Goal: Task Accomplishment & Management: Complete application form

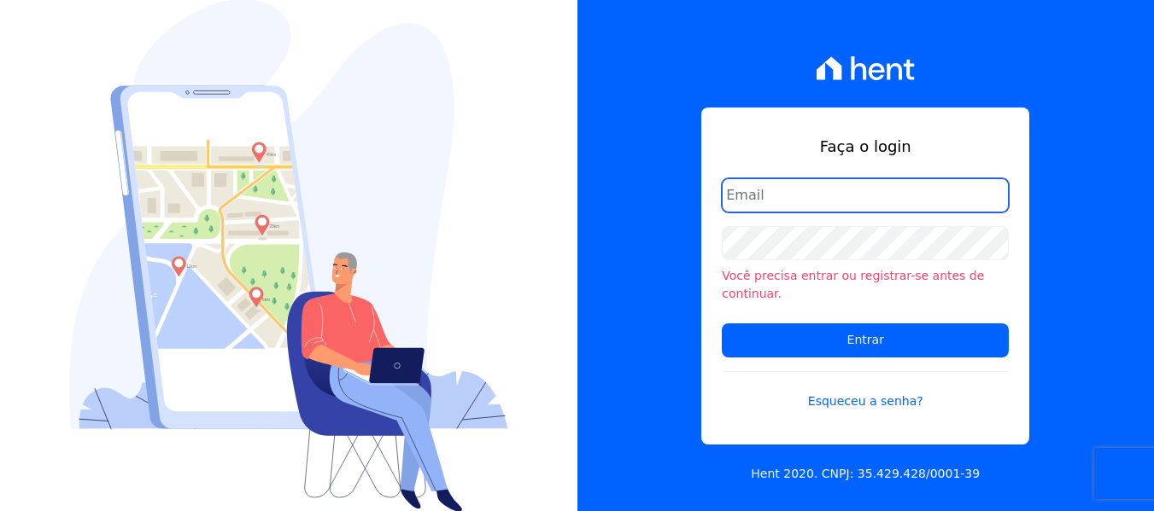
click at [821, 209] on input "email" at bounding box center [865, 195] width 287 height 34
paste input "[PERSON_NAME][EMAIL_ADDRESS][DOMAIN_NAME]"
type input "[PERSON_NAME][EMAIL_ADDRESS][DOMAIN_NAME]"
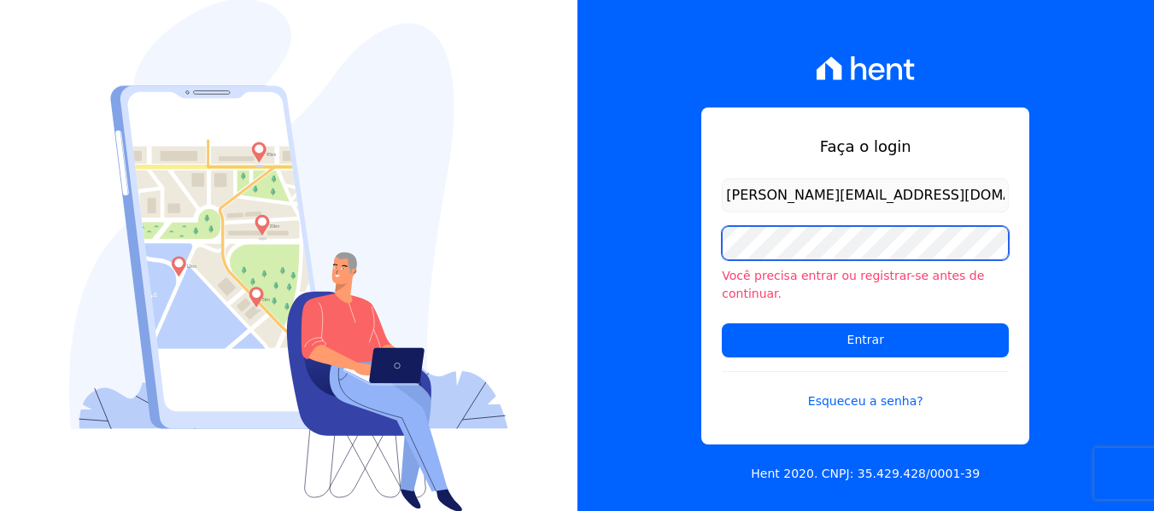
click at [722, 324] on input "Entrar" at bounding box center [865, 341] width 287 height 34
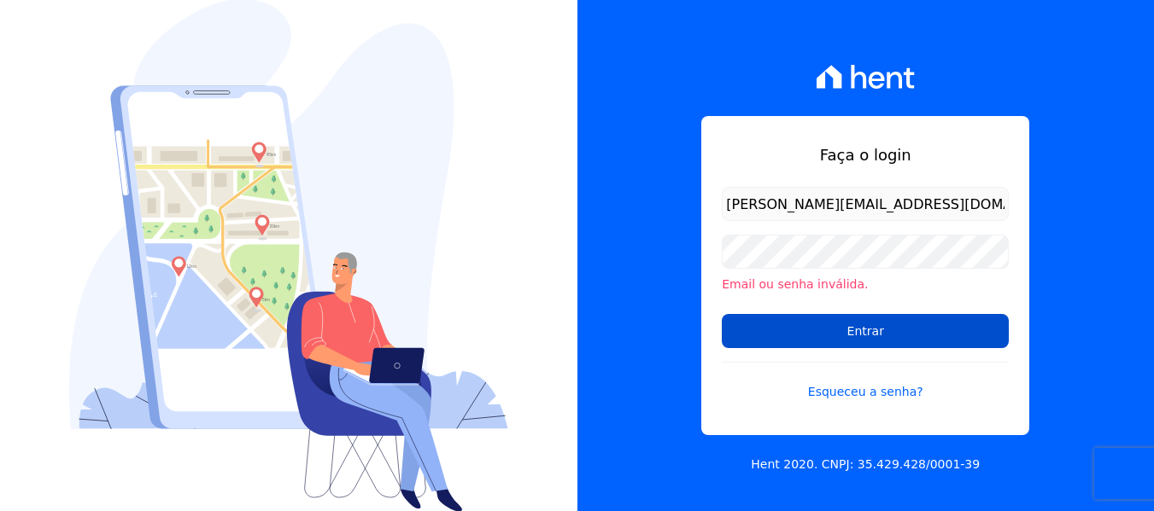
click at [827, 328] on input "Entrar" at bounding box center [865, 331] width 287 height 34
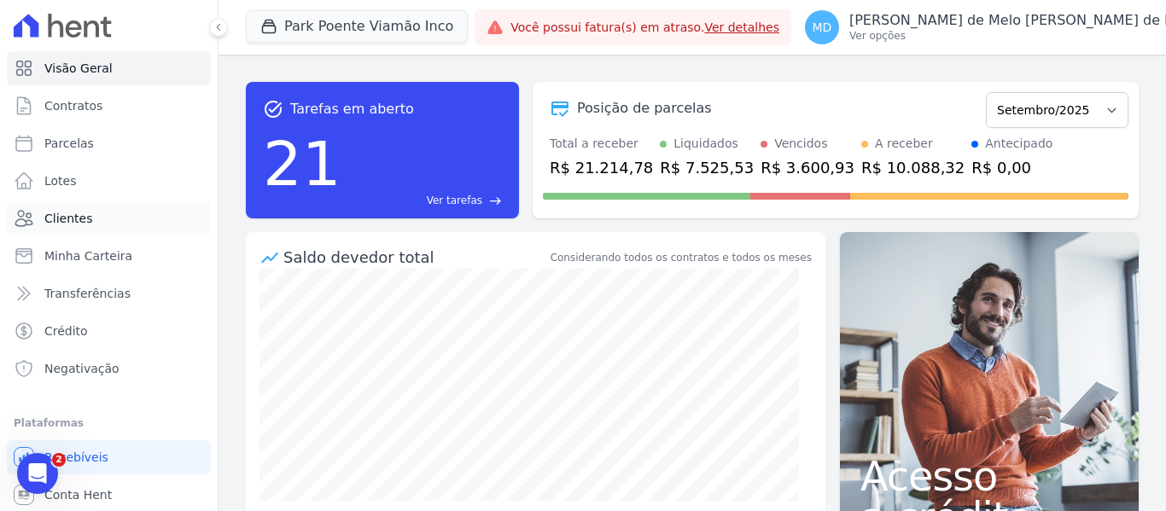
click at [89, 212] on link "Clientes" at bounding box center [109, 219] width 204 height 34
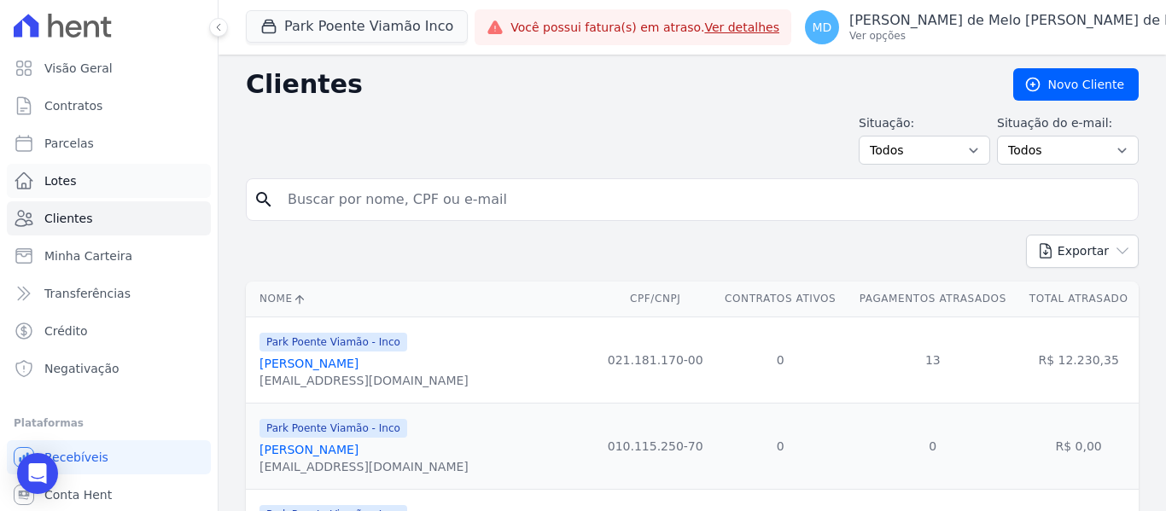
click at [87, 176] on link "Lotes" at bounding box center [109, 181] width 204 height 34
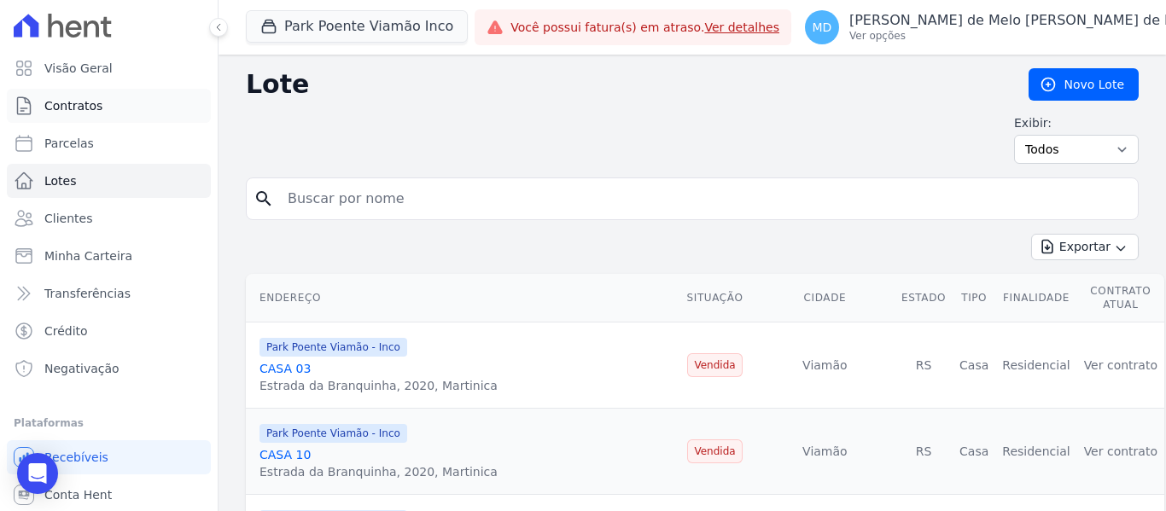
click at [70, 99] on span "Contratos" at bounding box center [73, 105] width 58 height 17
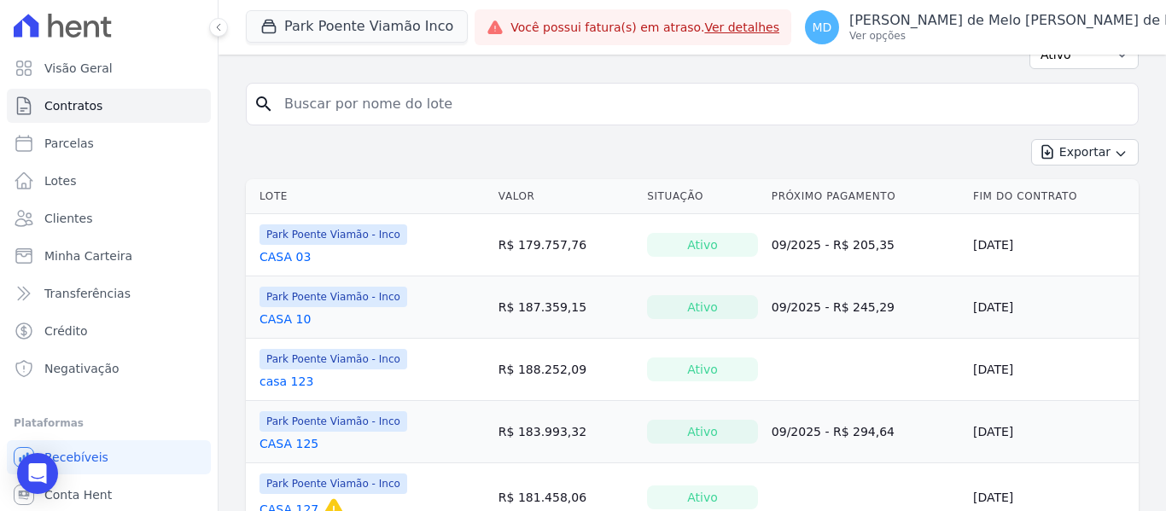
scroll to position [96, 0]
click at [296, 258] on link "CASA 03" at bounding box center [285, 256] width 51 height 17
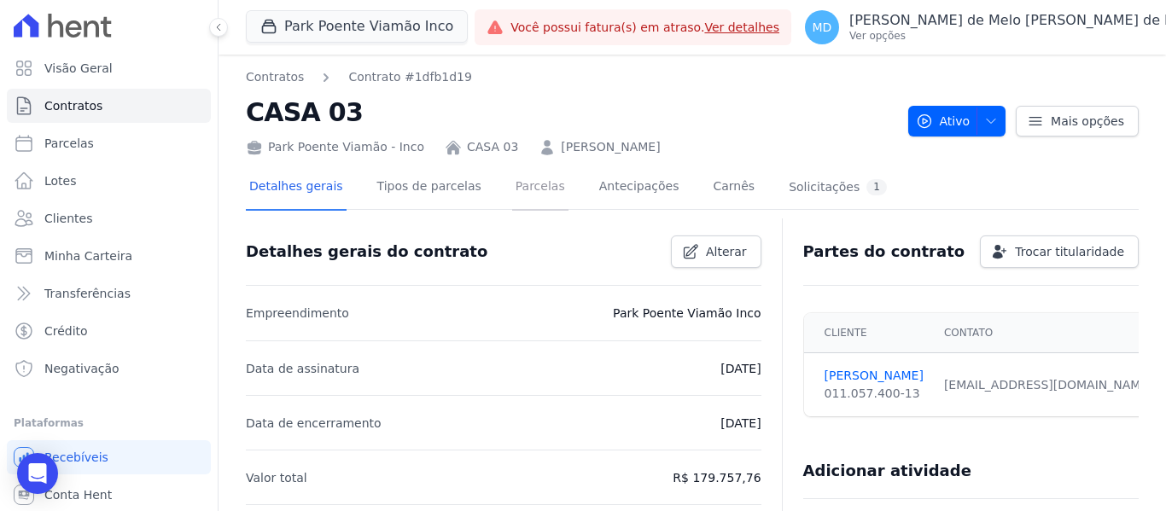
click at [512, 187] on link "Parcelas" at bounding box center [540, 188] width 56 height 45
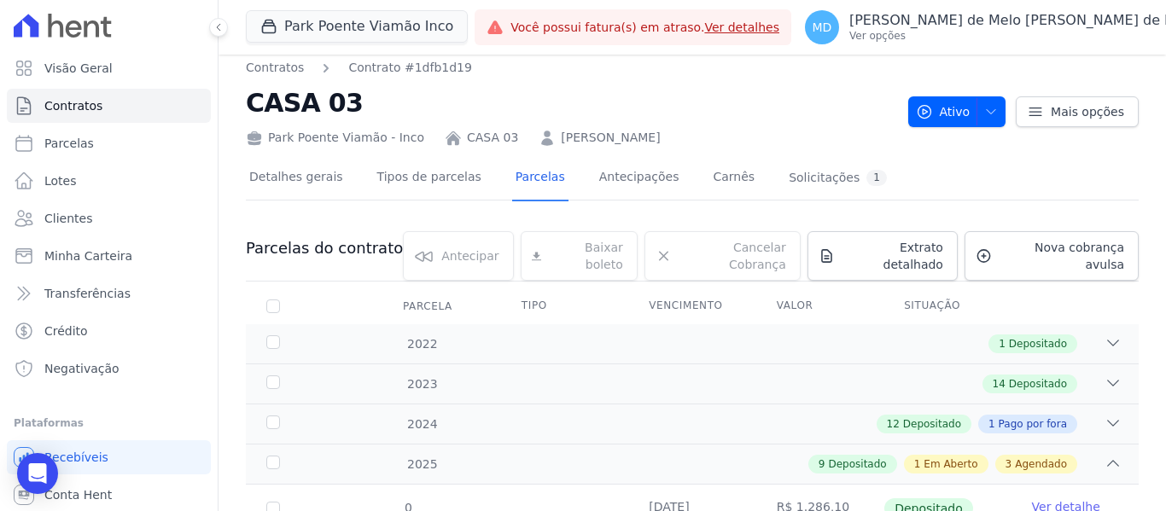
scroll to position [9, 0]
click at [415, 183] on link "Tipos de parcelas" at bounding box center [429, 179] width 111 height 45
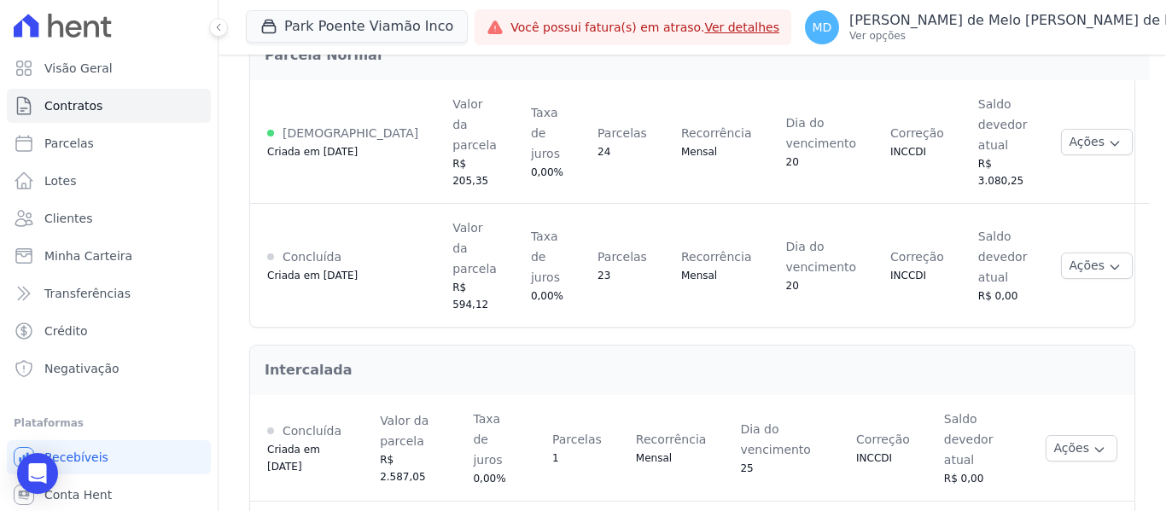
scroll to position [277, 0]
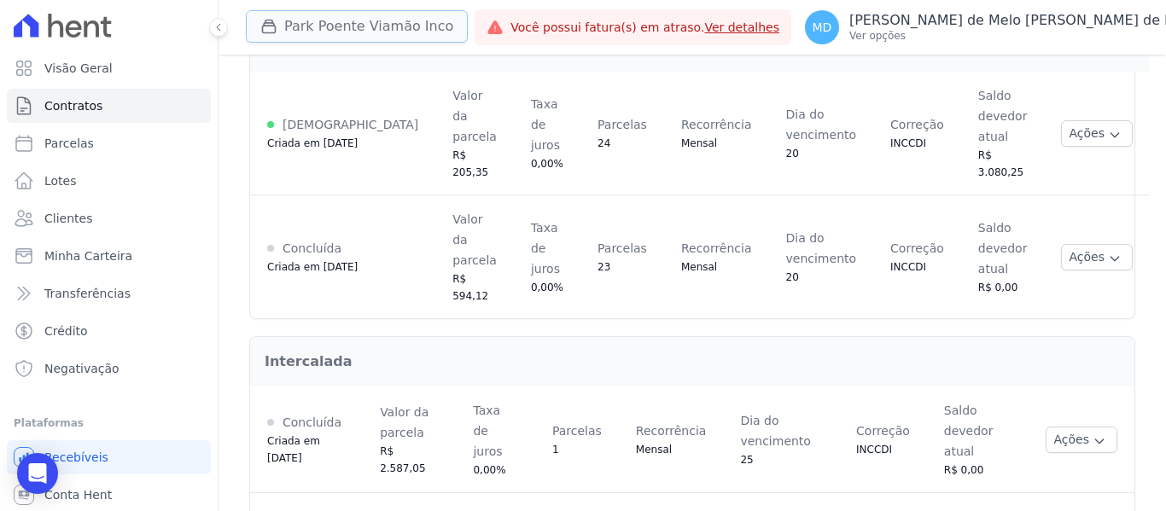
click at [333, 33] on button "Park Poente Viamão Inco" at bounding box center [357, 26] width 222 height 32
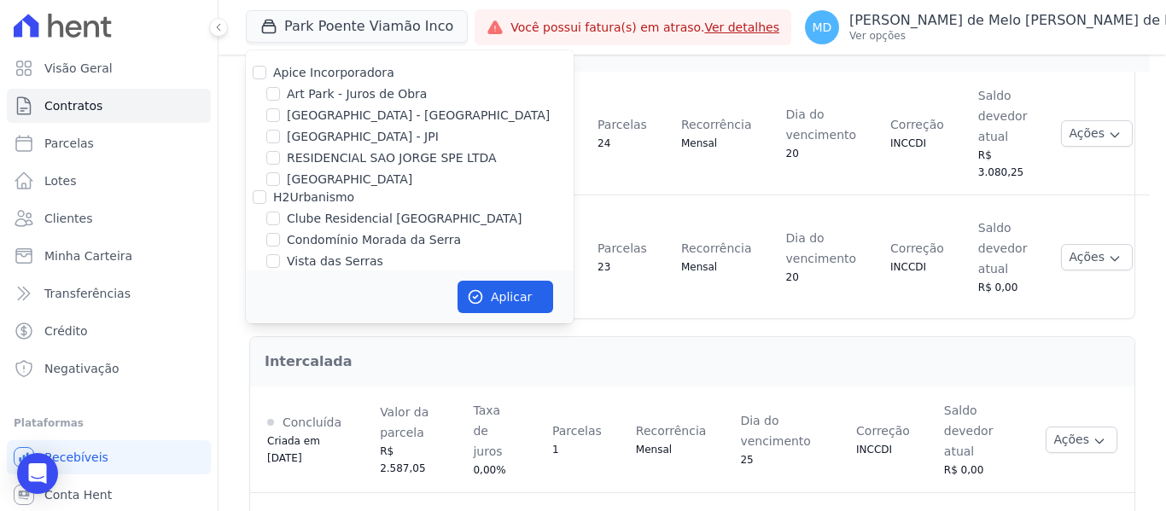
click at [291, 73] on label "Apice Incorporadora" at bounding box center [333, 73] width 121 height 14
click at [266, 73] on input "Apice Incorporadora" at bounding box center [260, 73] width 14 height 14
checkbox input "true"
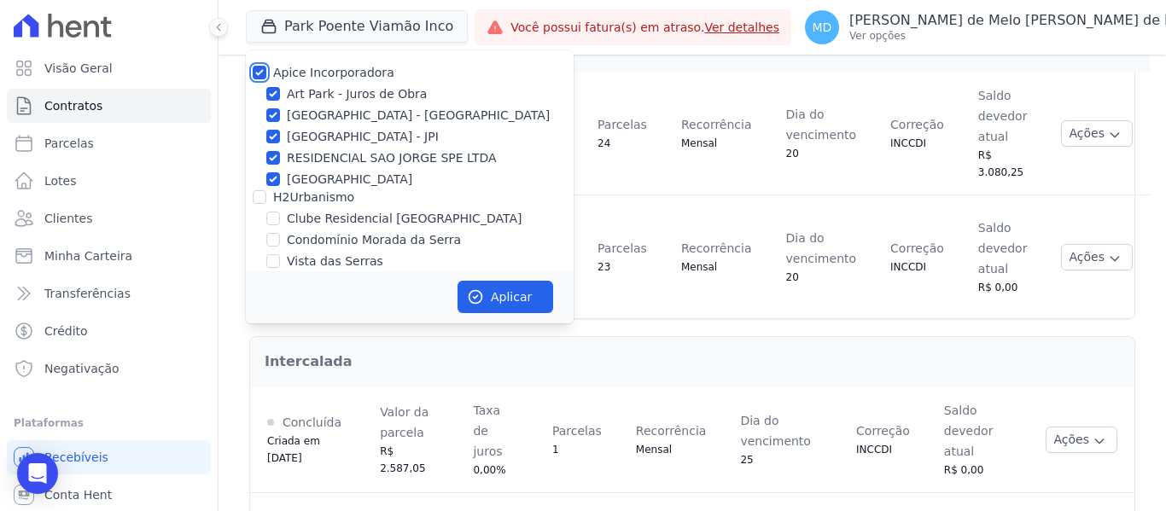
checkbox input "true"
click at [503, 295] on button "Aplicar" at bounding box center [506, 297] width 96 height 32
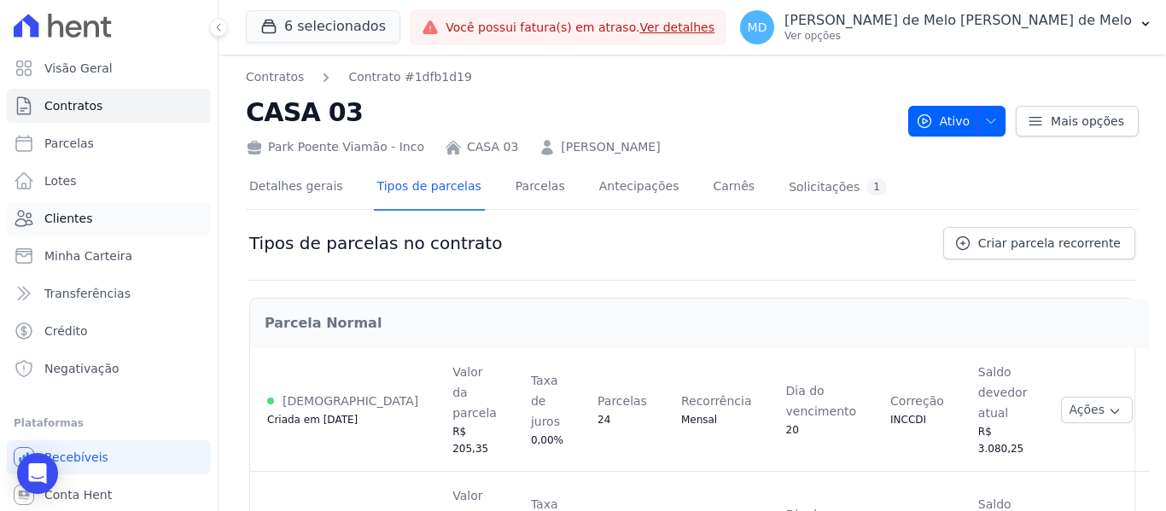
click at [132, 208] on link "Clientes" at bounding box center [109, 219] width 204 height 34
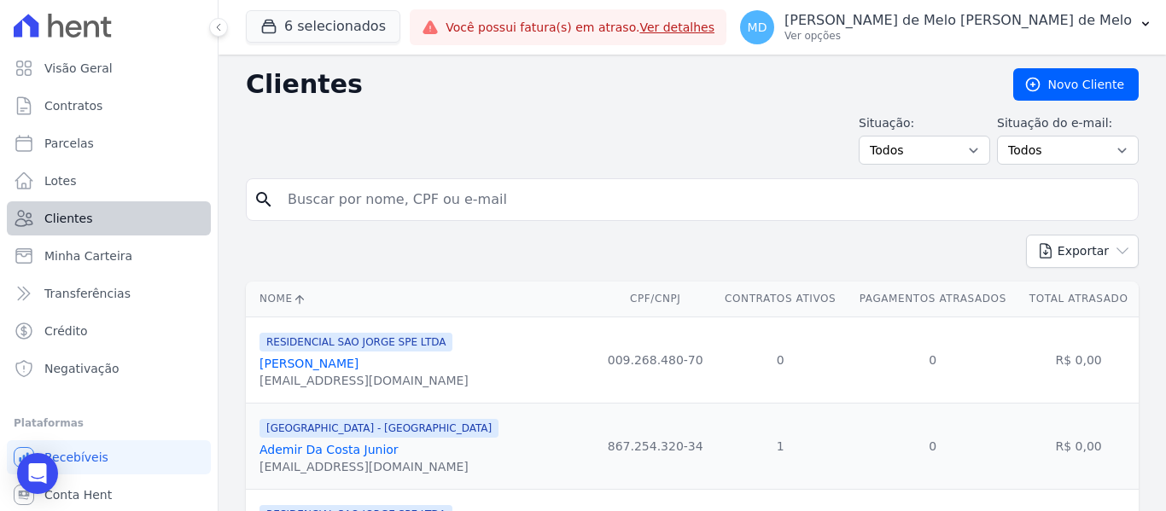
click at [131, 208] on link "Clientes" at bounding box center [109, 219] width 204 height 34
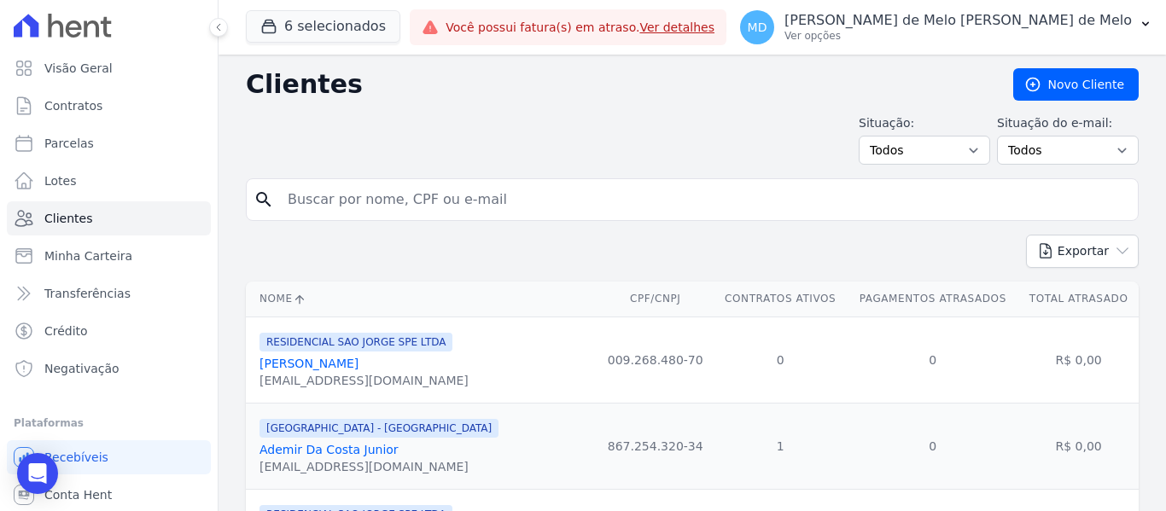
click at [405, 212] on input "search" at bounding box center [705, 200] width 854 height 34
type input "[PERSON_NAME]"
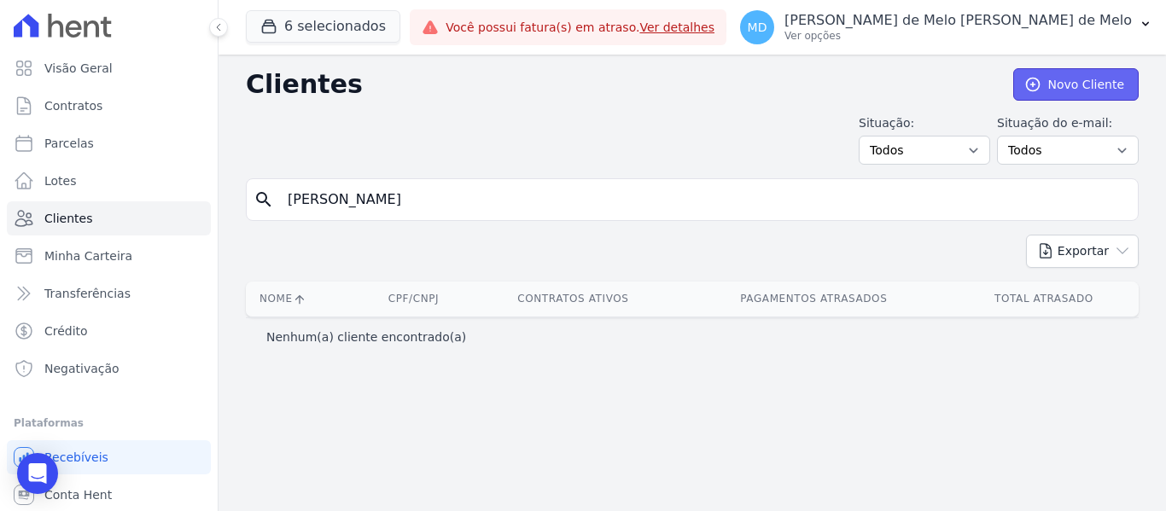
click at [1099, 79] on link "Novo Cliente" at bounding box center [1077, 84] width 126 height 32
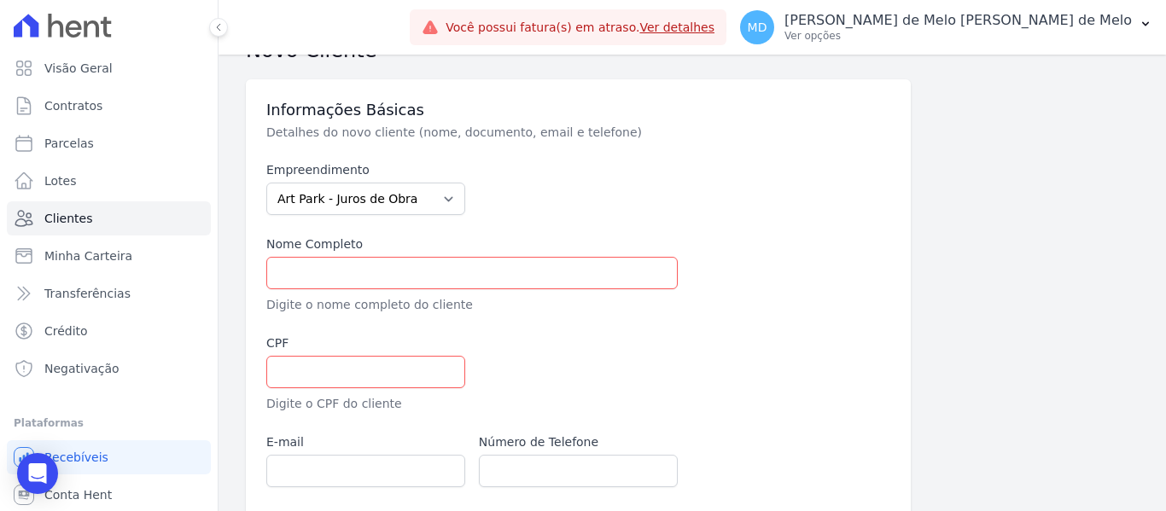
scroll to position [50, 0]
click at [375, 191] on select "[GEOGRAPHIC_DATA] - [GEOGRAPHIC_DATA] - [GEOGRAPHIC_DATA] - JPI Clube Residenci…" at bounding box center [365, 200] width 199 height 32
select select "980c1eb1-4231-460f-863e-120dd4190085"
click at [266, 184] on select "[GEOGRAPHIC_DATA] - [GEOGRAPHIC_DATA] - [GEOGRAPHIC_DATA] - JPI Clube Residenci…" at bounding box center [365, 200] width 199 height 32
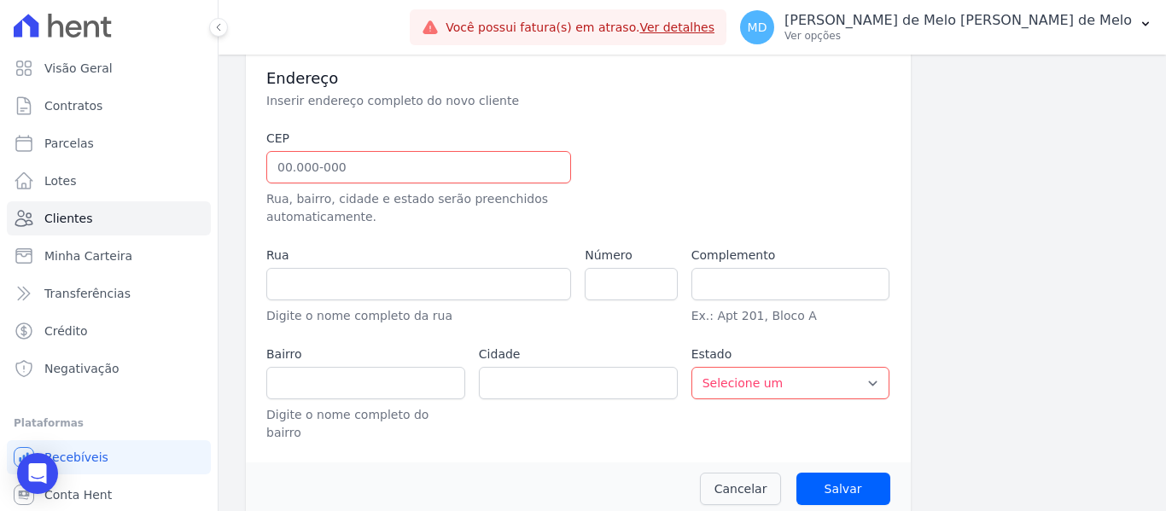
scroll to position [0, 0]
